Goal: Transaction & Acquisition: Download file/media

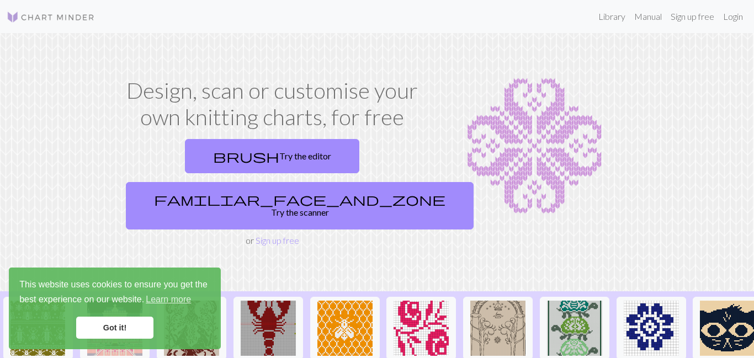
click at [116, 322] on link "Got it!" at bounding box center [114, 328] width 77 height 22
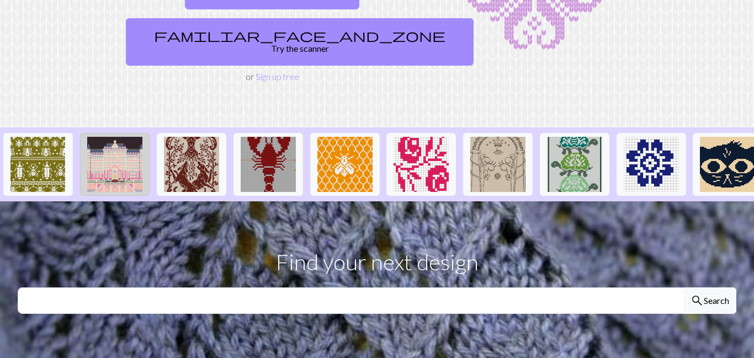
scroll to position [177, 0]
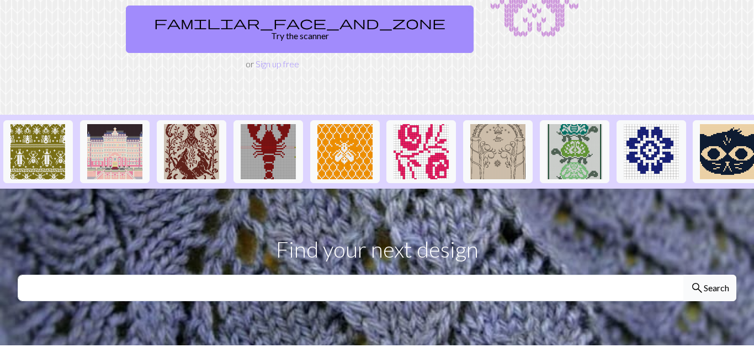
click at [706, 275] on button "search Search" at bounding box center [709, 288] width 53 height 26
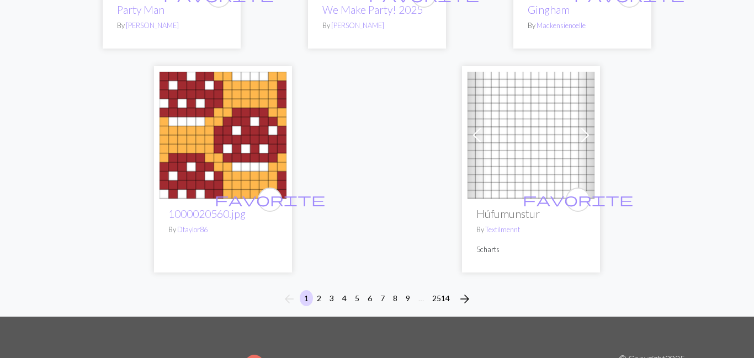
scroll to position [3736, 0]
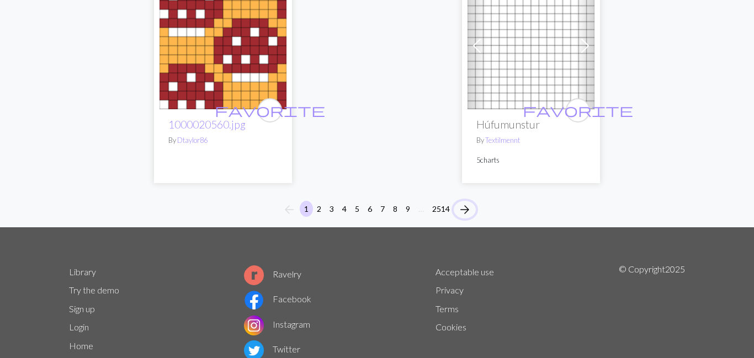
click at [467, 202] on span "arrow_forward" at bounding box center [464, 209] width 13 height 15
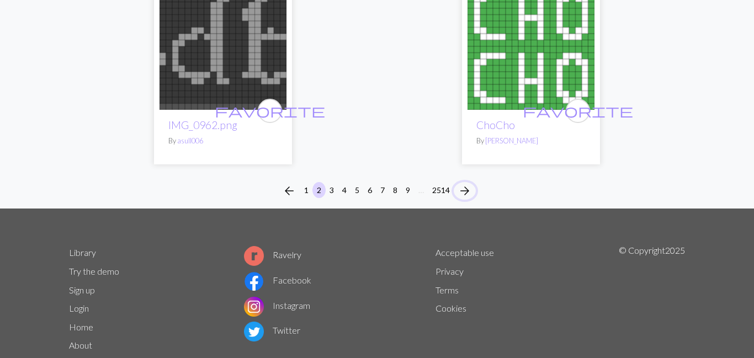
scroll to position [3736, 0]
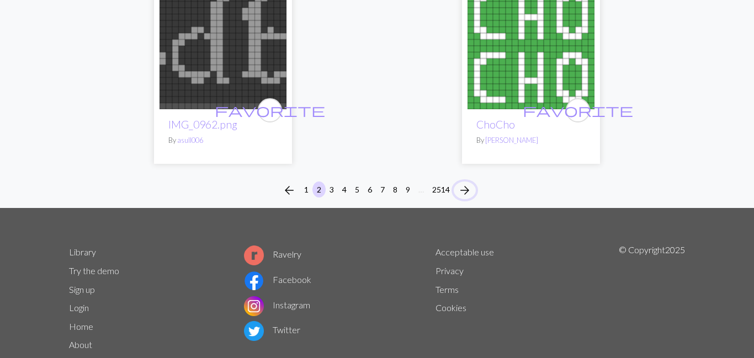
click at [468, 183] on span "arrow_forward" at bounding box center [464, 190] width 13 height 15
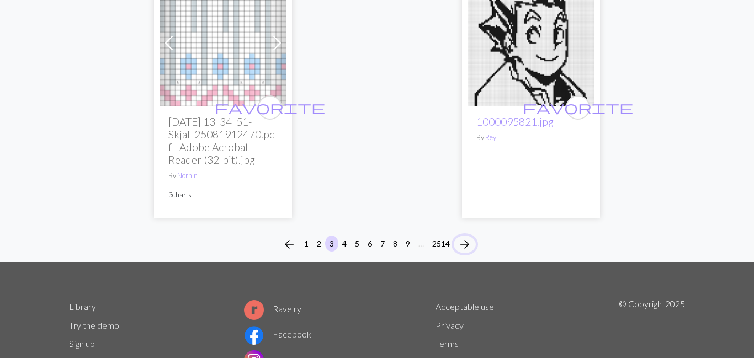
scroll to position [3708, 0]
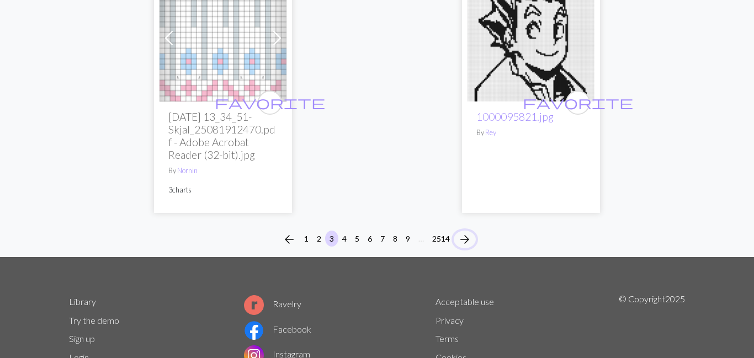
click at [465, 234] on span "arrow_forward" at bounding box center [464, 239] width 13 height 15
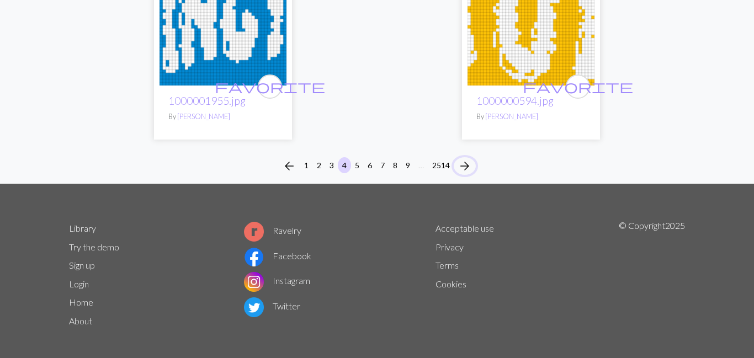
scroll to position [3858, 0]
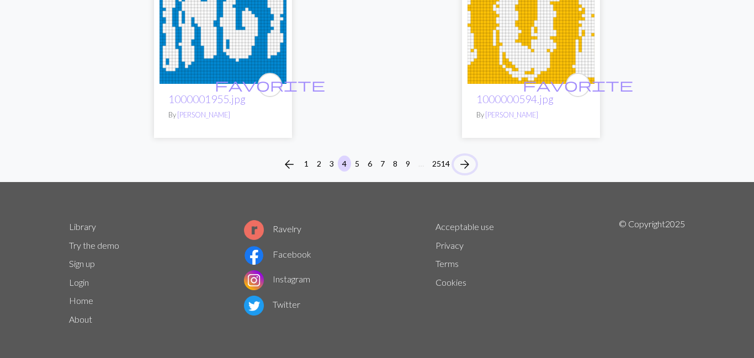
click at [468, 159] on span "arrow_forward" at bounding box center [464, 164] width 13 height 15
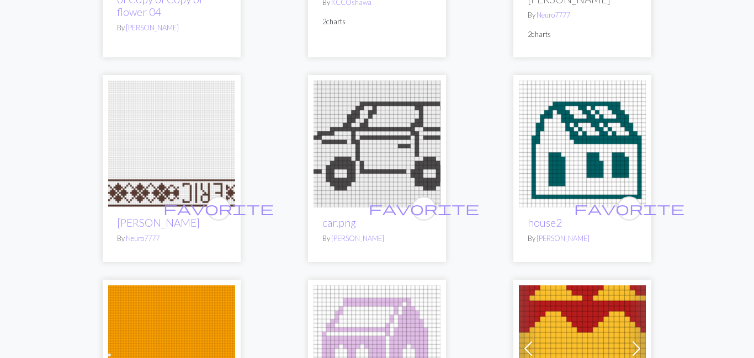
scroll to position [1412, 0]
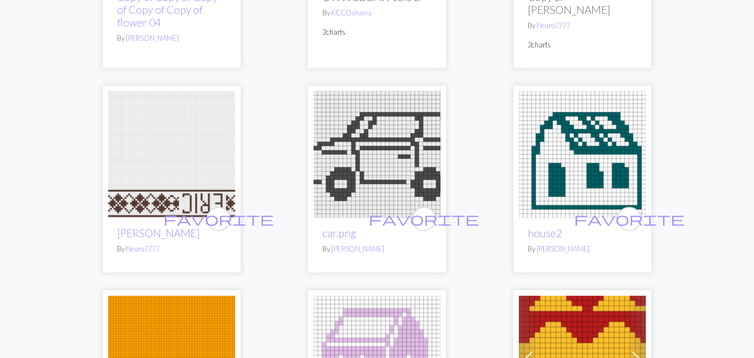
click at [418, 159] on img at bounding box center [376, 154] width 127 height 127
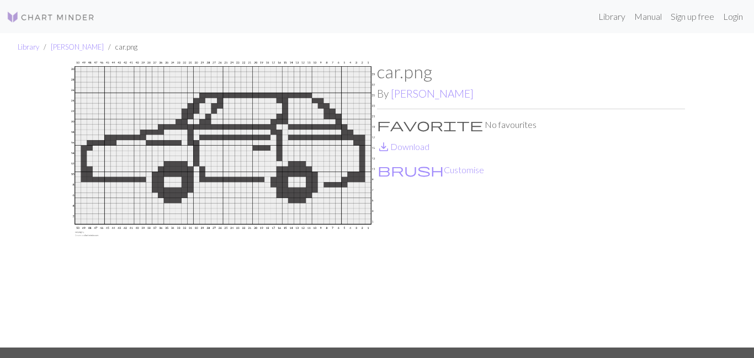
click at [424, 159] on div "car.png By [PERSON_NAME] favorite No favourites save_alt Download brush Customi…" at bounding box center [531, 204] width 308 height 286
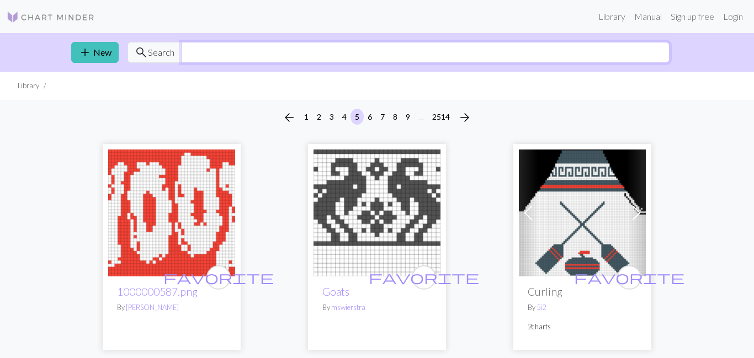
click at [192, 54] on input "text" at bounding box center [425, 52] width 488 height 21
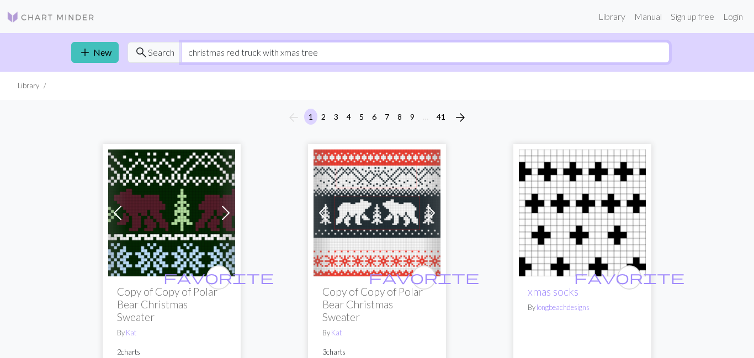
drag, startPoint x: 318, startPoint y: 52, endPoint x: 188, endPoint y: 56, distance: 130.3
click at [188, 56] on input "christmas red truck with xmas tree" at bounding box center [425, 52] width 488 height 21
type input "christmas red truck with xmas tree"
click at [243, 119] on div "arrow_back 1 2 3 4 5 6 7 8 9 … 41 arrow_forward" at bounding box center [377, 117] width 754 height 35
click at [297, 116] on li "arrow_back" at bounding box center [293, 118] width 22 height 18
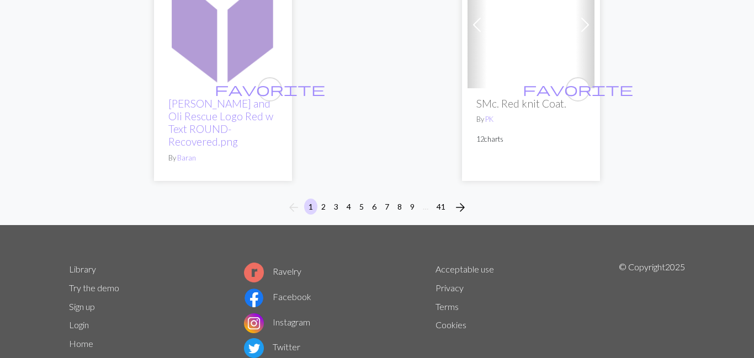
scroll to position [3995, 0]
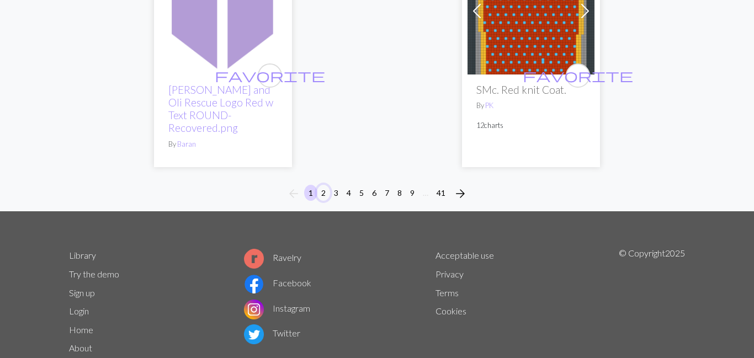
click at [322, 185] on button "2" at bounding box center [323, 193] width 13 height 16
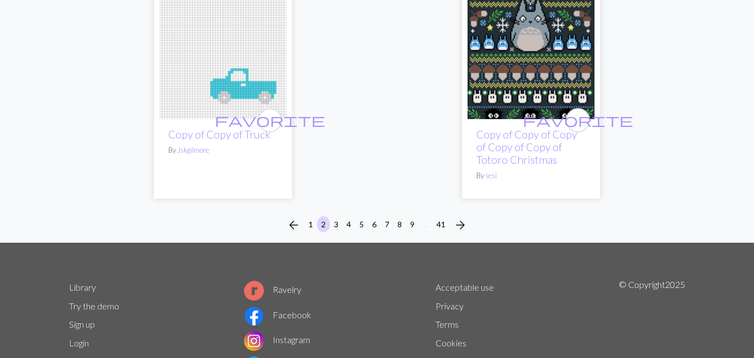
scroll to position [3862, 0]
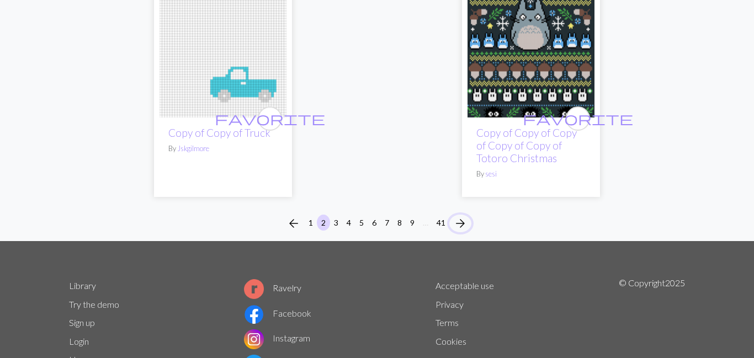
click at [460, 217] on span "arrow_forward" at bounding box center [460, 223] width 13 height 15
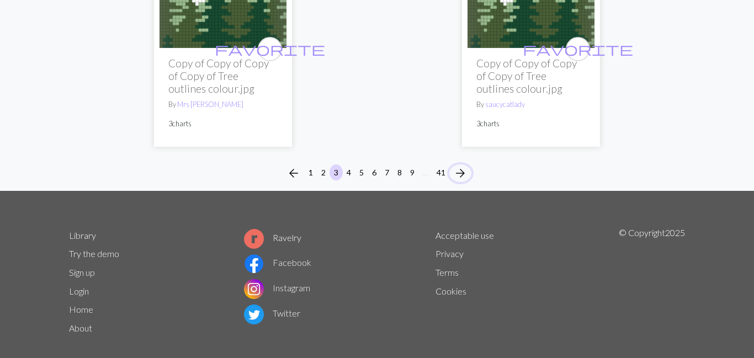
scroll to position [3839, 0]
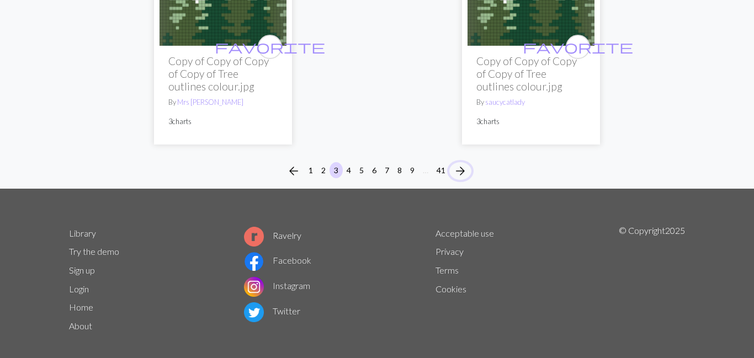
click at [460, 163] on span "arrow_forward" at bounding box center [460, 170] width 13 height 15
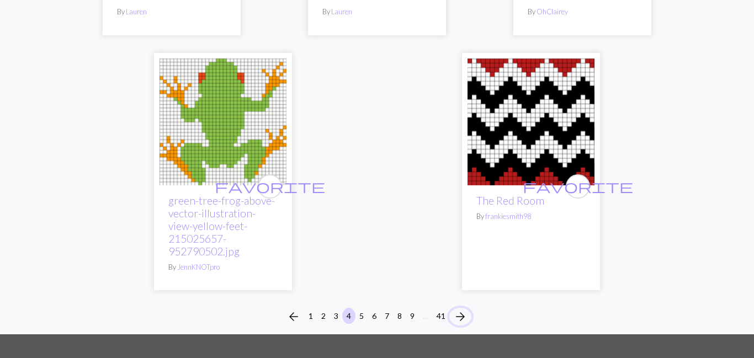
scroll to position [3906, 0]
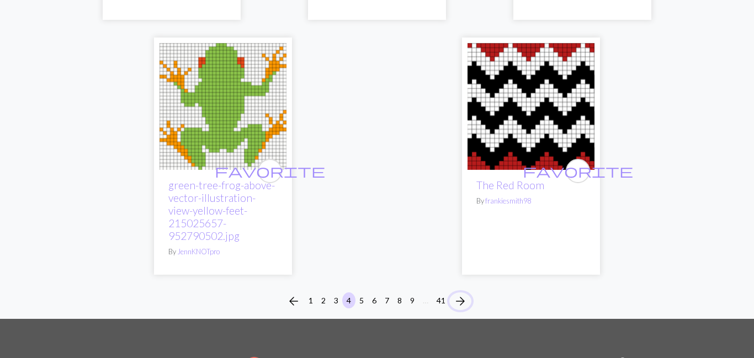
click at [457, 296] on span "arrow_forward" at bounding box center [460, 301] width 13 height 15
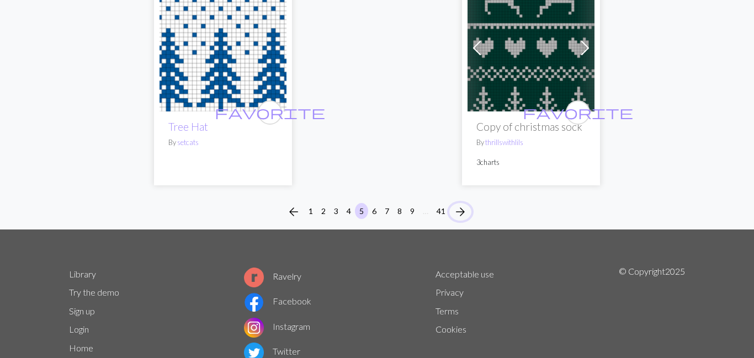
scroll to position [3973, 0]
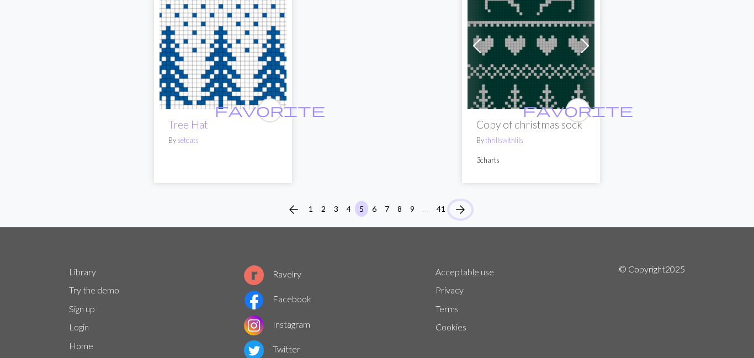
click at [463, 202] on span "arrow_forward" at bounding box center [460, 209] width 13 height 15
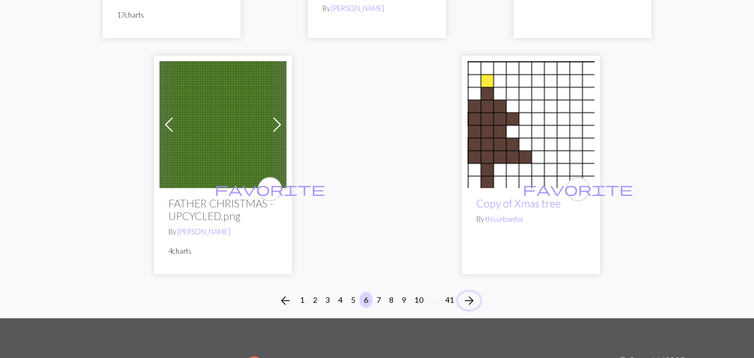
scroll to position [3752, 0]
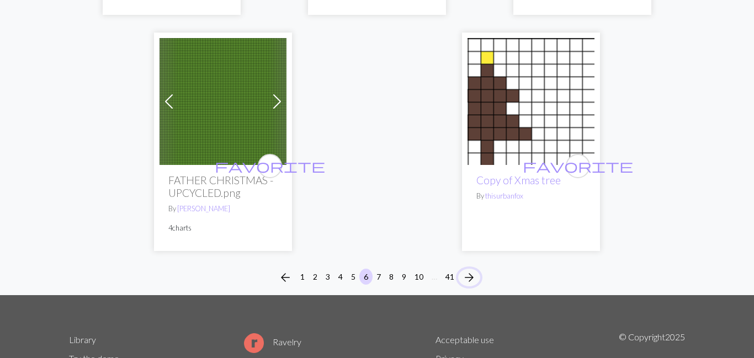
click at [469, 270] on span "arrow_forward" at bounding box center [468, 277] width 13 height 15
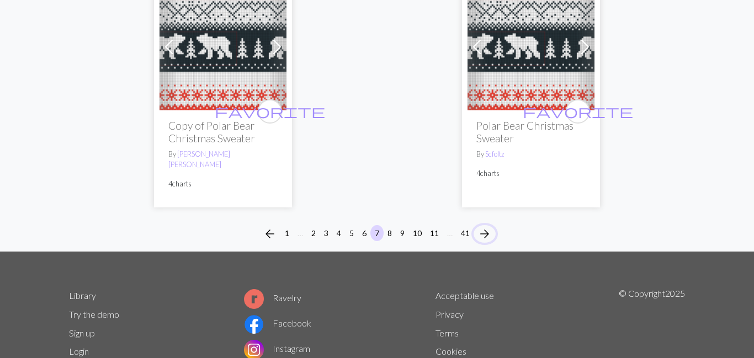
scroll to position [3884, 0]
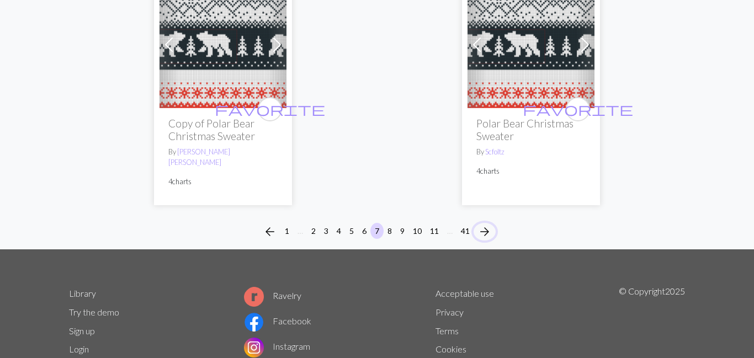
click at [482, 224] on span "arrow_forward" at bounding box center [484, 231] width 13 height 15
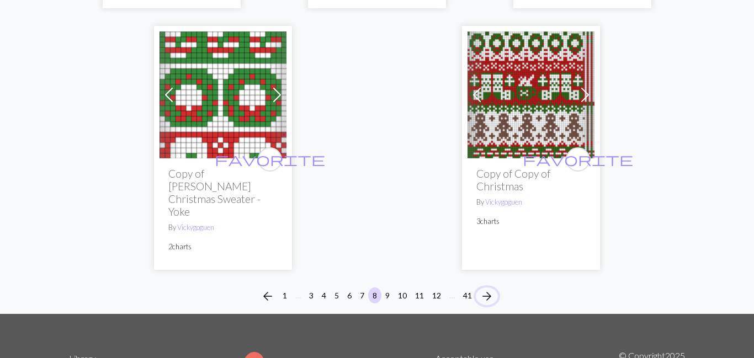
scroll to position [3774, 0]
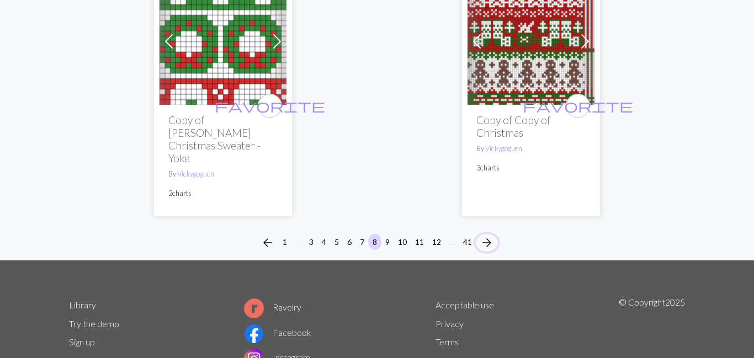
click at [487, 235] on span "arrow_forward" at bounding box center [486, 242] width 13 height 15
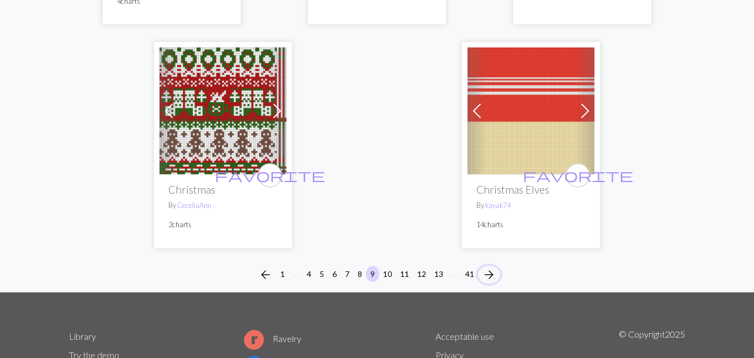
scroll to position [3796, 0]
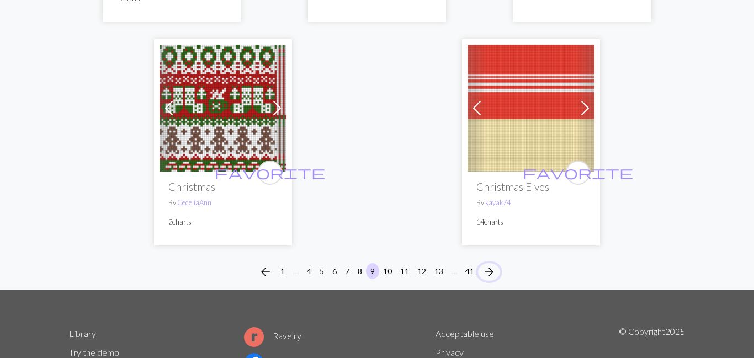
click at [487, 264] on span "arrow_forward" at bounding box center [488, 271] width 13 height 15
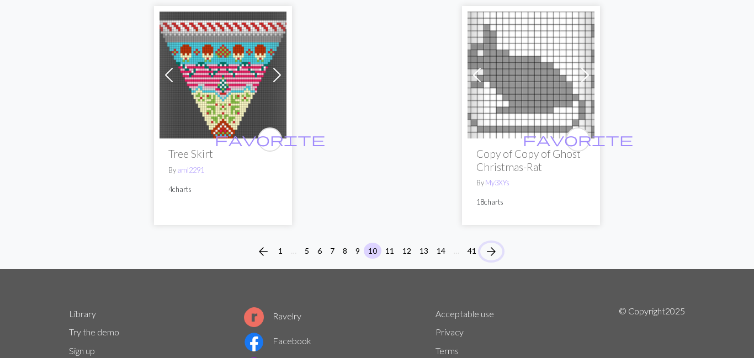
scroll to position [3951, 0]
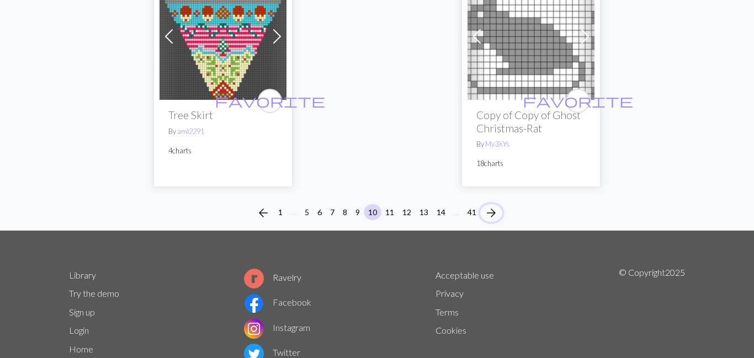
click at [489, 214] on span "arrow_forward" at bounding box center [490, 212] width 13 height 15
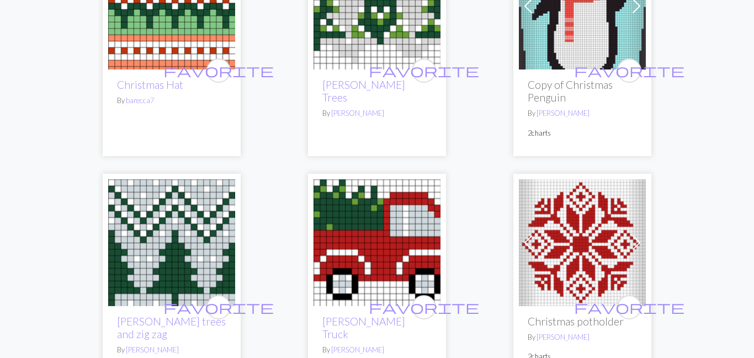
scroll to position [1633, 0]
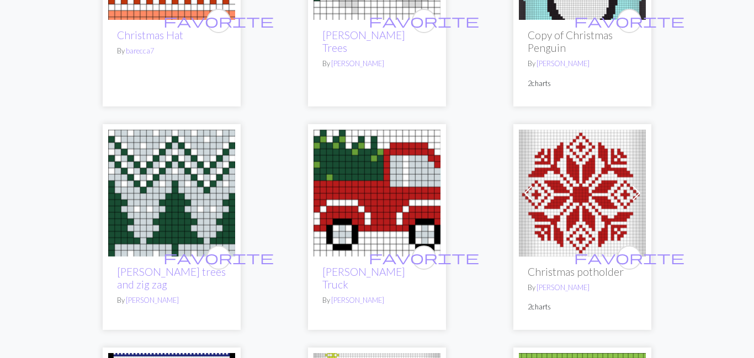
click at [422, 212] on img at bounding box center [376, 193] width 127 height 127
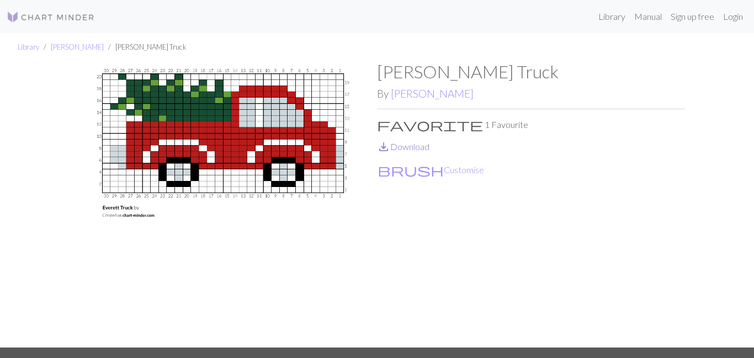
click at [391, 145] on link "save_alt Download" at bounding box center [403, 146] width 52 height 10
click at [738, 94] on div "Library [PERSON_NAME] [PERSON_NAME] Truck [PERSON_NAME] Truck By [PERSON_NAME] …" at bounding box center [377, 190] width 754 height 314
click at [417, 145] on link "save_alt Download" at bounding box center [403, 146] width 52 height 10
click at [424, 148] on link "save_alt Download" at bounding box center [403, 146] width 52 height 10
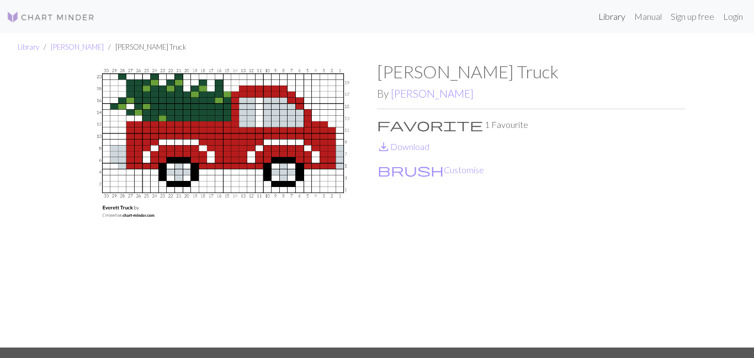
click at [610, 16] on link "Library" at bounding box center [612, 17] width 36 height 22
